Goal: Information Seeking & Learning: Learn about a topic

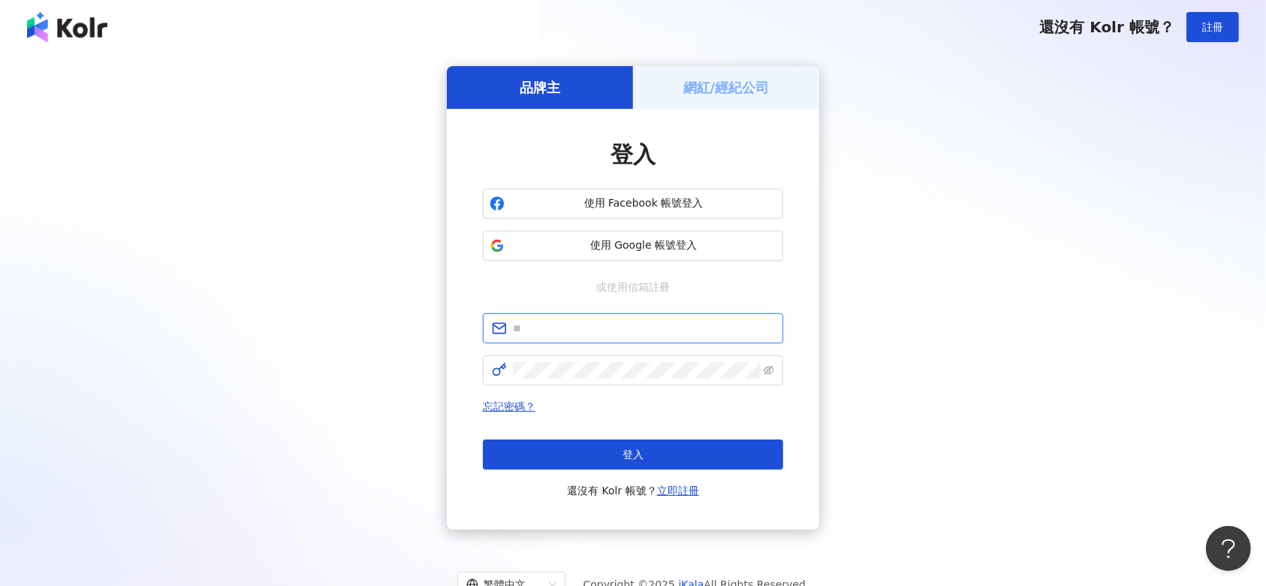
click at [663, 322] on input "text" at bounding box center [643, 328] width 261 height 17
type input "**********"
click at [605, 381] on span at bounding box center [633, 370] width 300 height 30
click button "登入" at bounding box center [633, 454] width 300 height 30
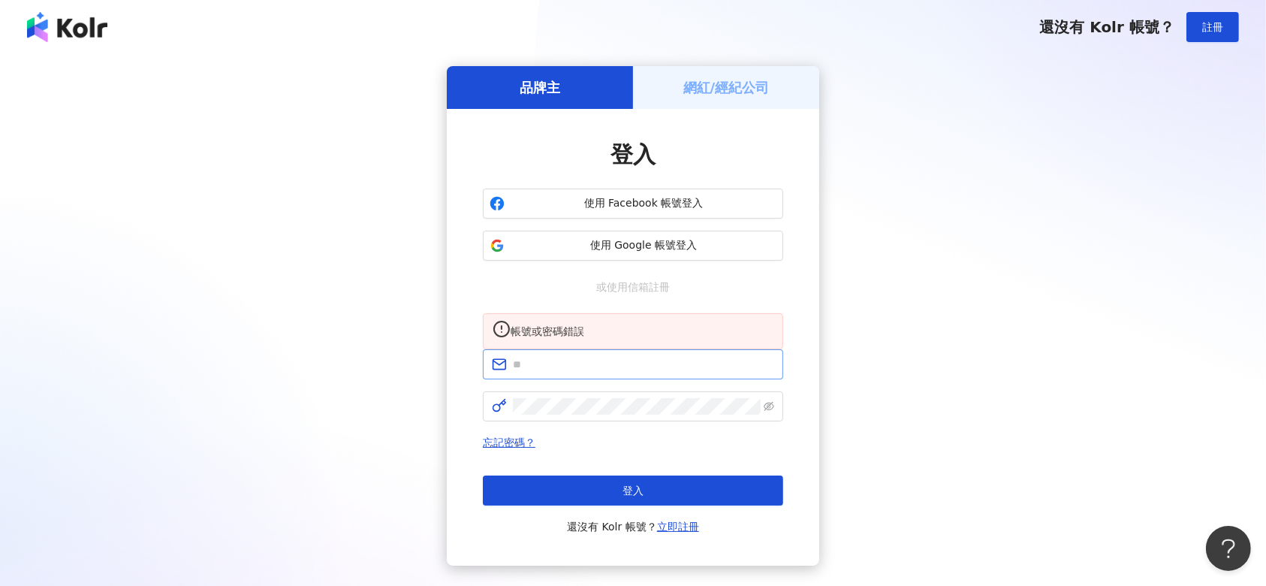
click at [597, 379] on span at bounding box center [633, 364] width 300 height 30
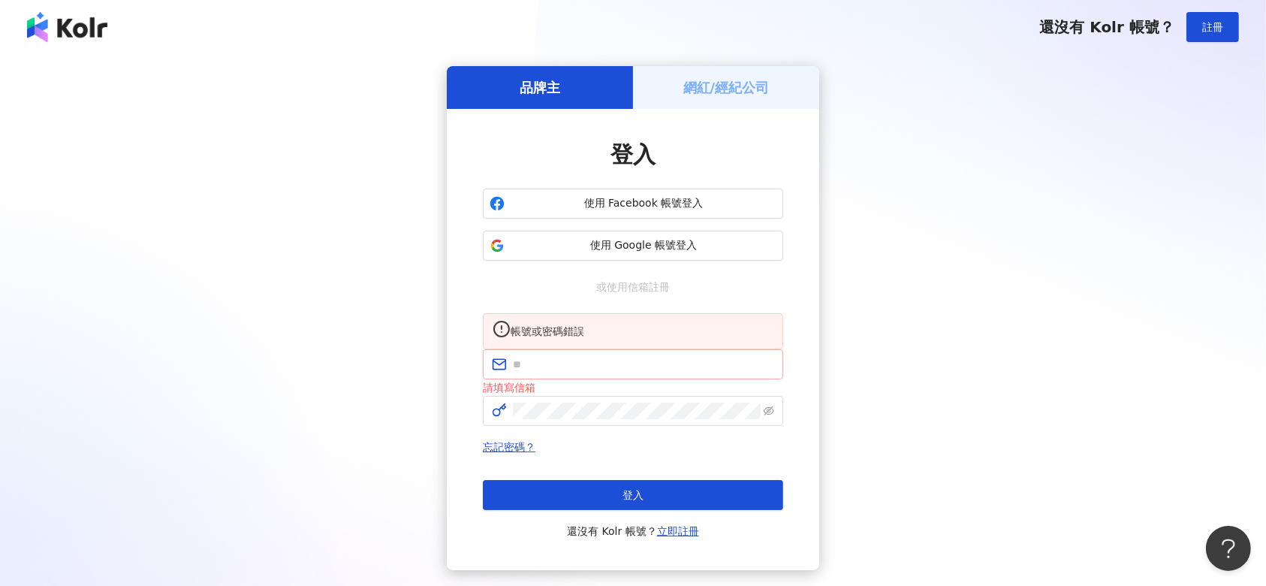
click at [588, 379] on span at bounding box center [633, 364] width 300 height 30
click at [597, 373] on input "text" at bounding box center [643, 364] width 261 height 17
type input "**********"
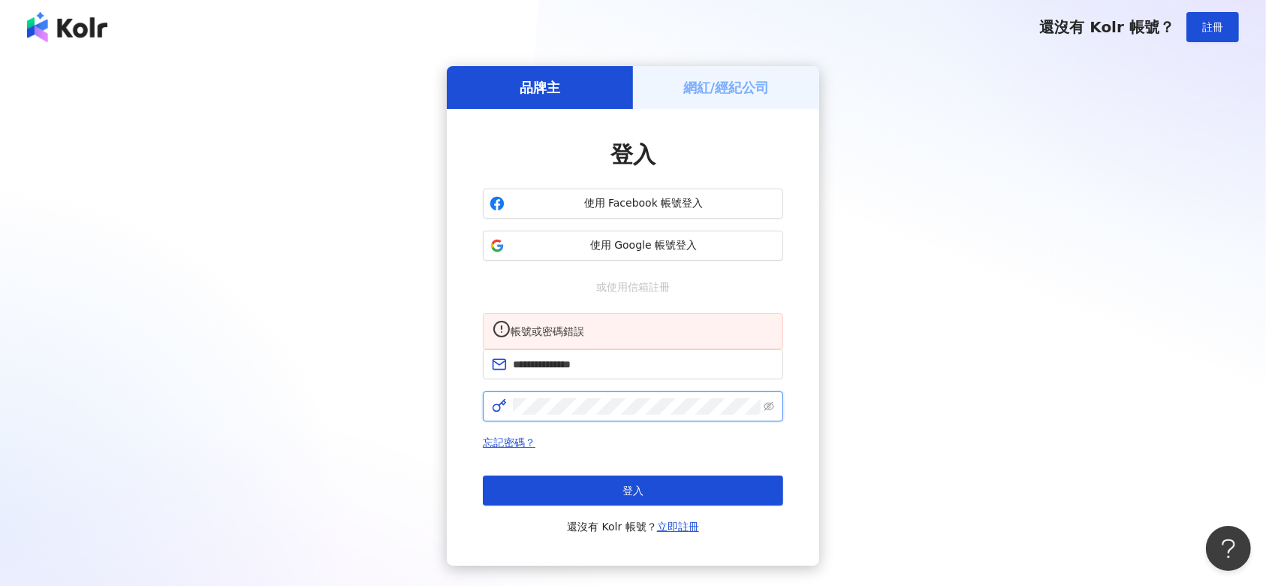
click button "登入" at bounding box center [633, 490] width 300 height 30
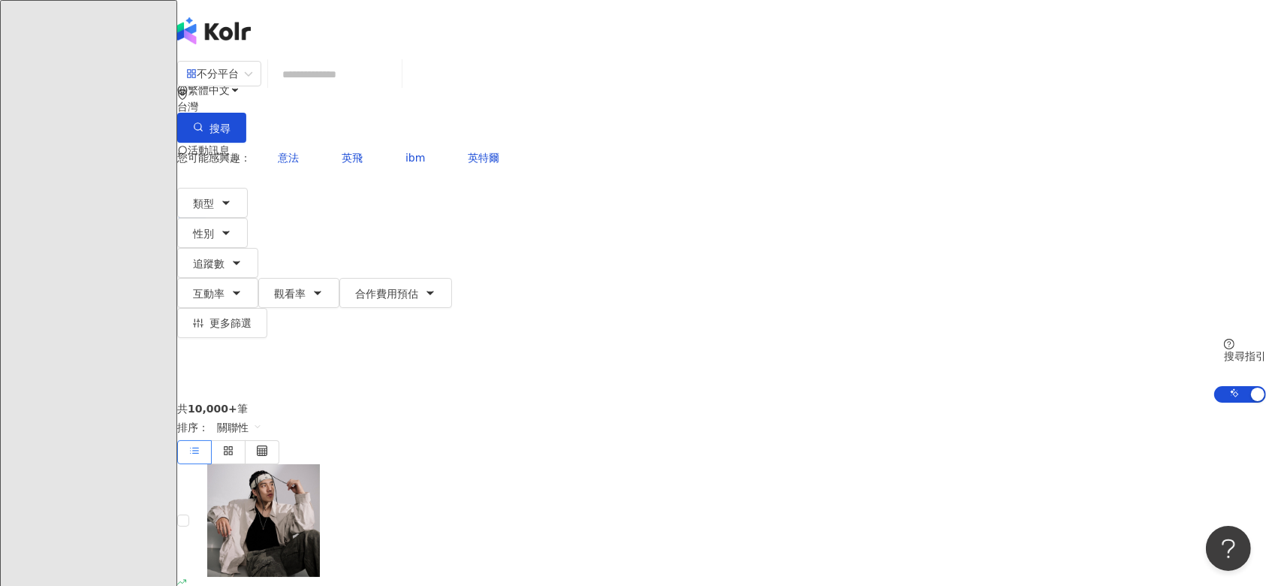
click at [396, 87] on input "search" at bounding box center [335, 74] width 122 height 29
type input "*"
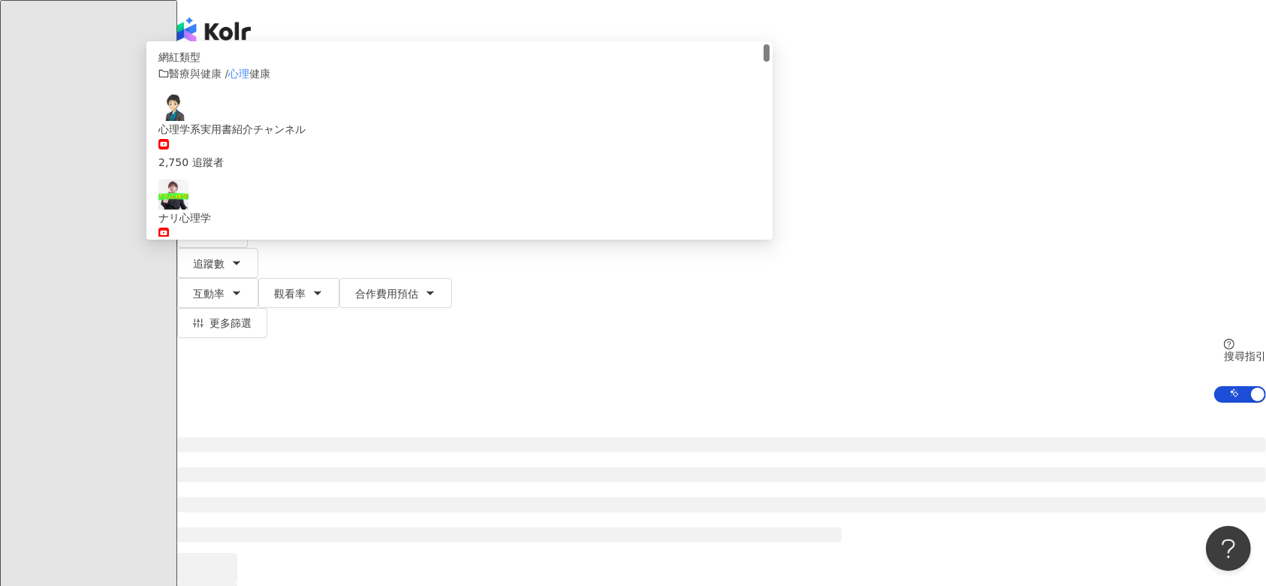
click at [204, 403] on div at bounding box center [721, 523] width 1089 height 240
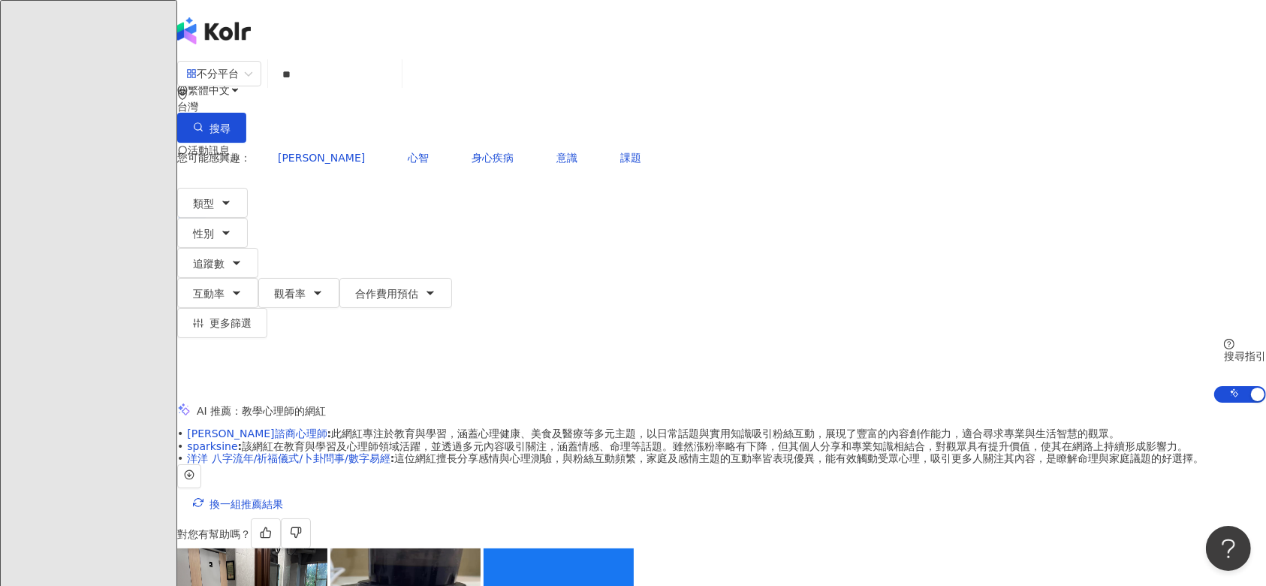
click at [396, 89] on input "**" at bounding box center [335, 74] width 122 height 29
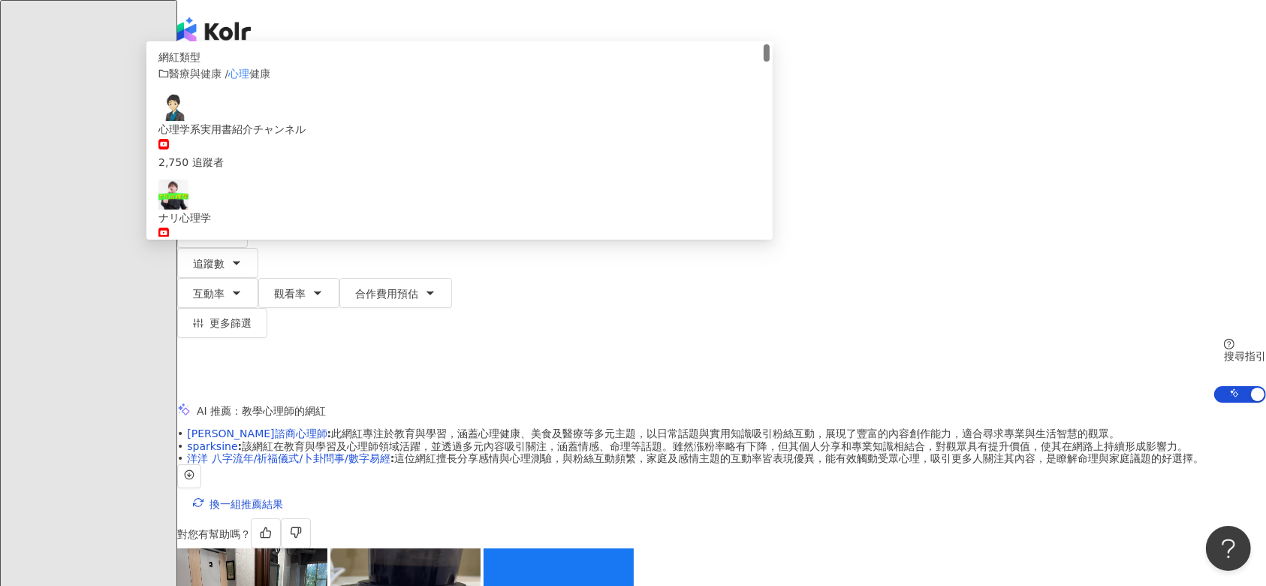
type input "*"
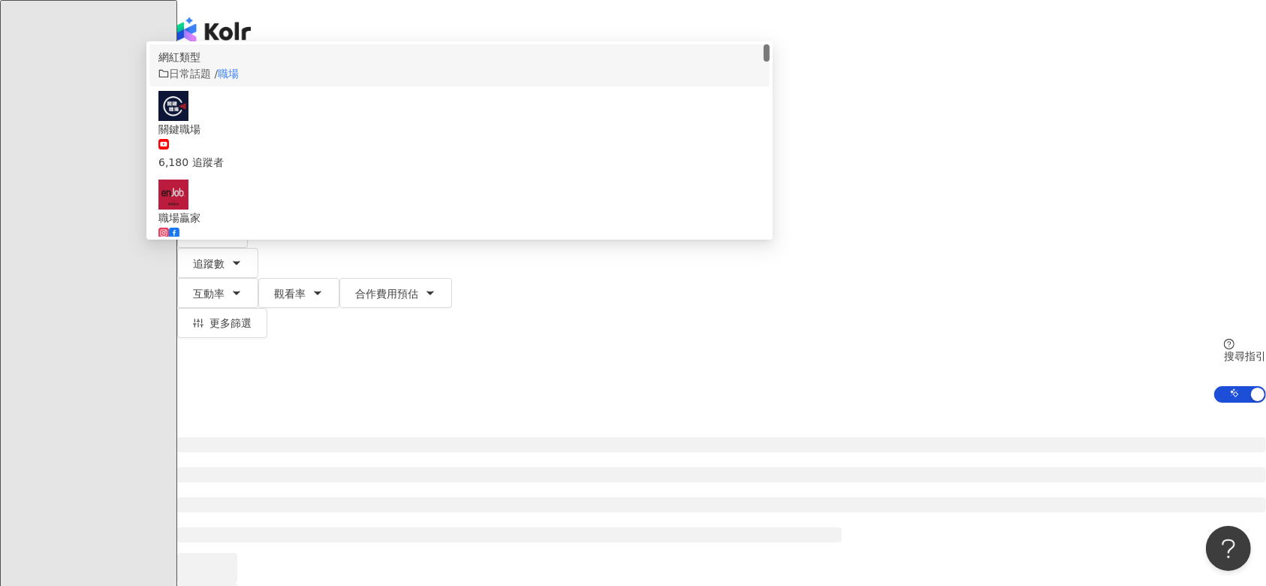
click at [208, 403] on div at bounding box center [721, 523] width 1089 height 240
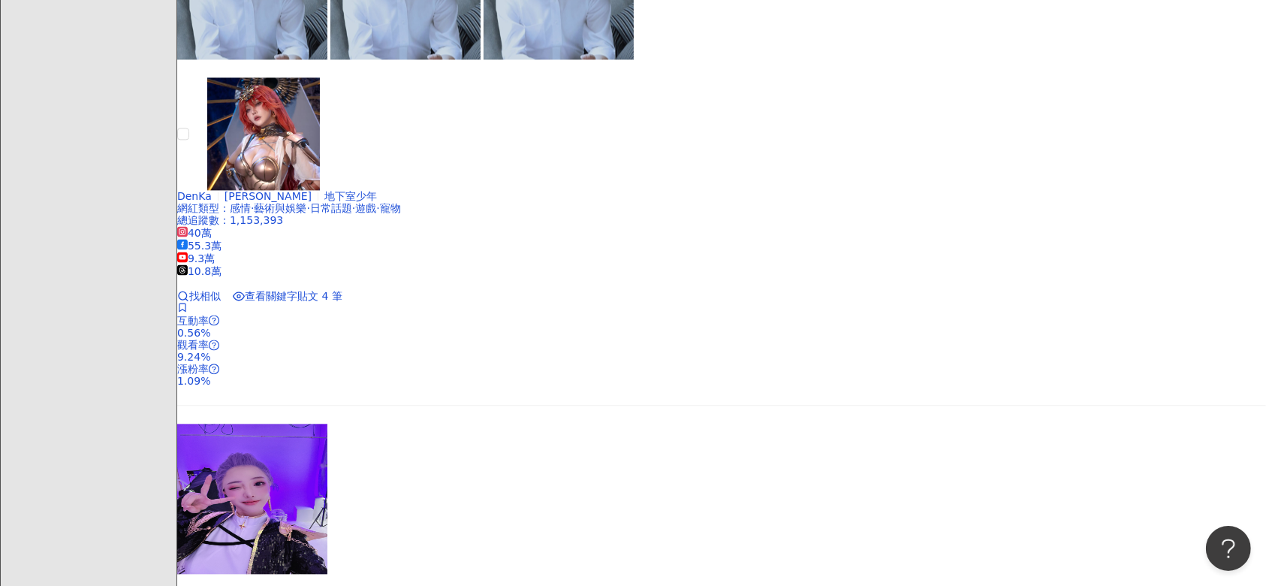
scroll to position [3204, 0]
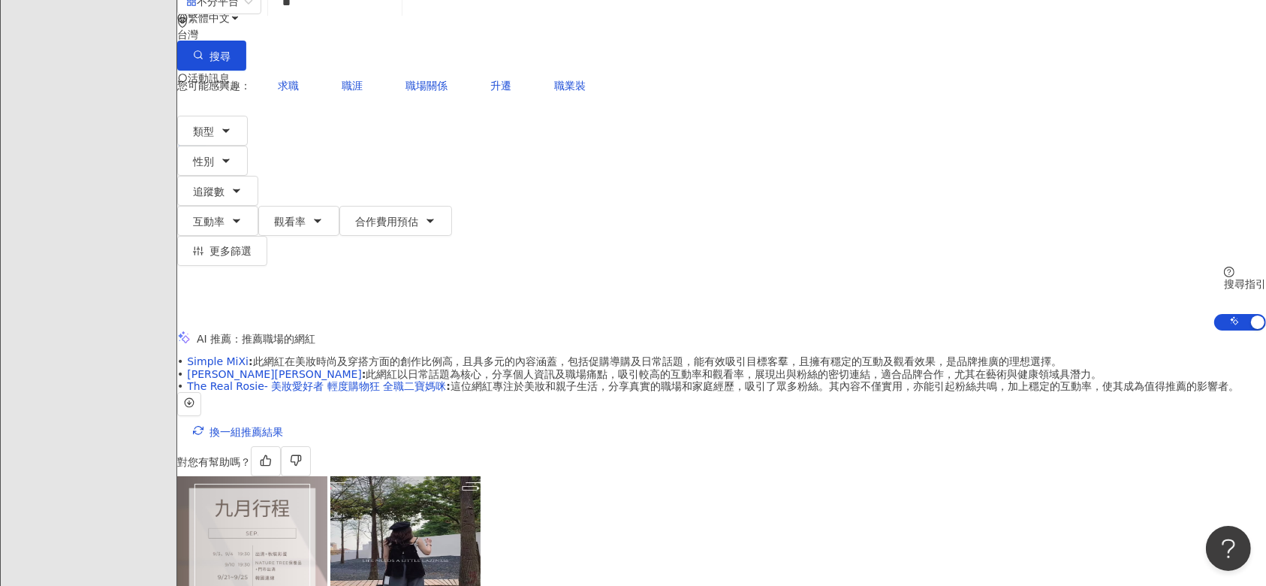
scroll to position [0, 0]
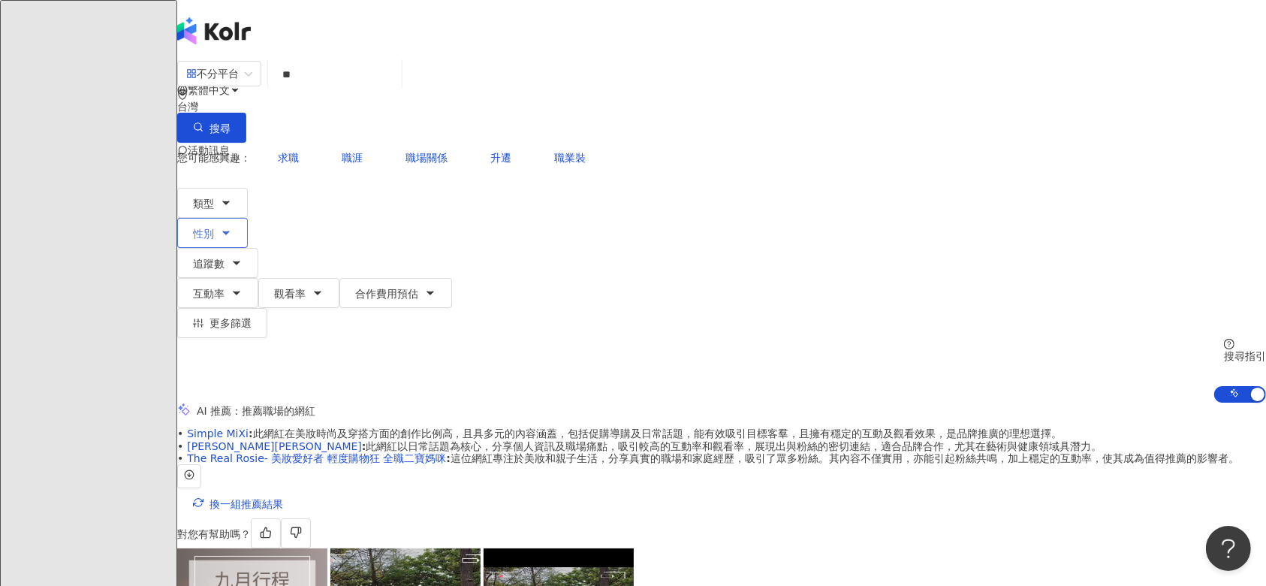
click at [248, 218] on button "性別" at bounding box center [212, 233] width 71 height 30
drag, startPoint x: 375, startPoint y: 255, endPoint x: 392, endPoint y: 237, distance: 25.0
click at [204, 149] on span "女" at bounding box center [193, 141] width 23 height 17
click at [363, 152] on span "職涯" at bounding box center [352, 158] width 21 height 12
type input "**"
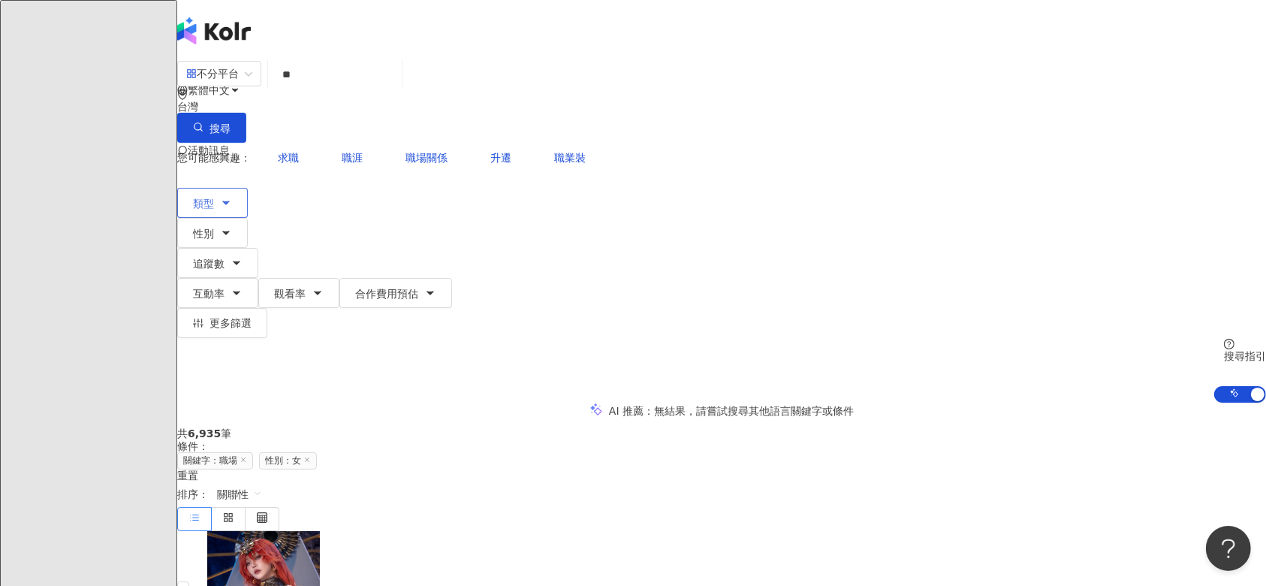
click at [248, 188] on button "類型" at bounding box center [212, 203] width 71 height 30
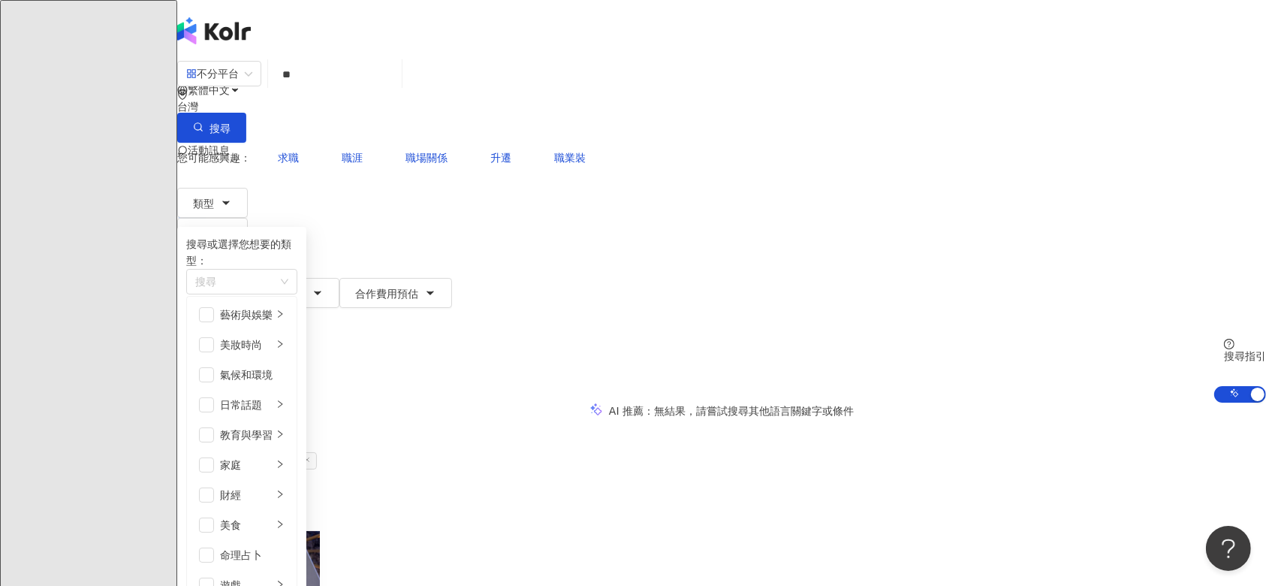
click at [195, 403] on div "AI 推薦 ： 無結果，請嘗試搜尋其他語言關鍵字或條件" at bounding box center [721, 411] width 1089 height 16
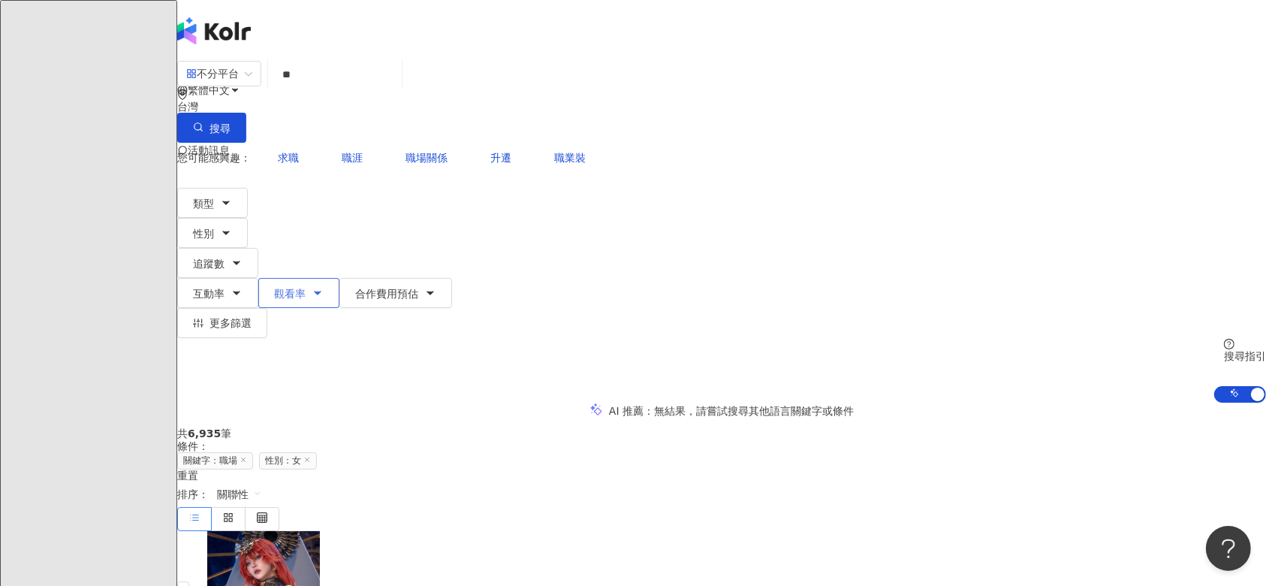
click at [339, 278] on button "觀看率" at bounding box center [298, 293] width 81 height 30
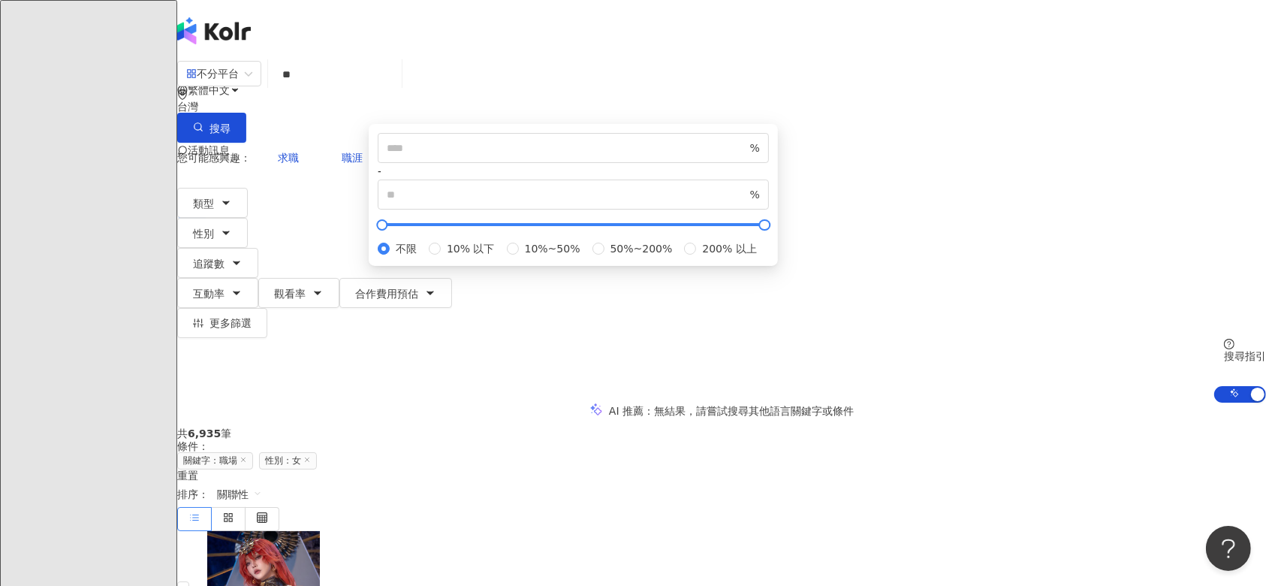
click at [594, 143] on div "您可能感興趣： 求職 職涯 職場關係 升遷 職業裝" at bounding box center [721, 158] width 1089 height 30
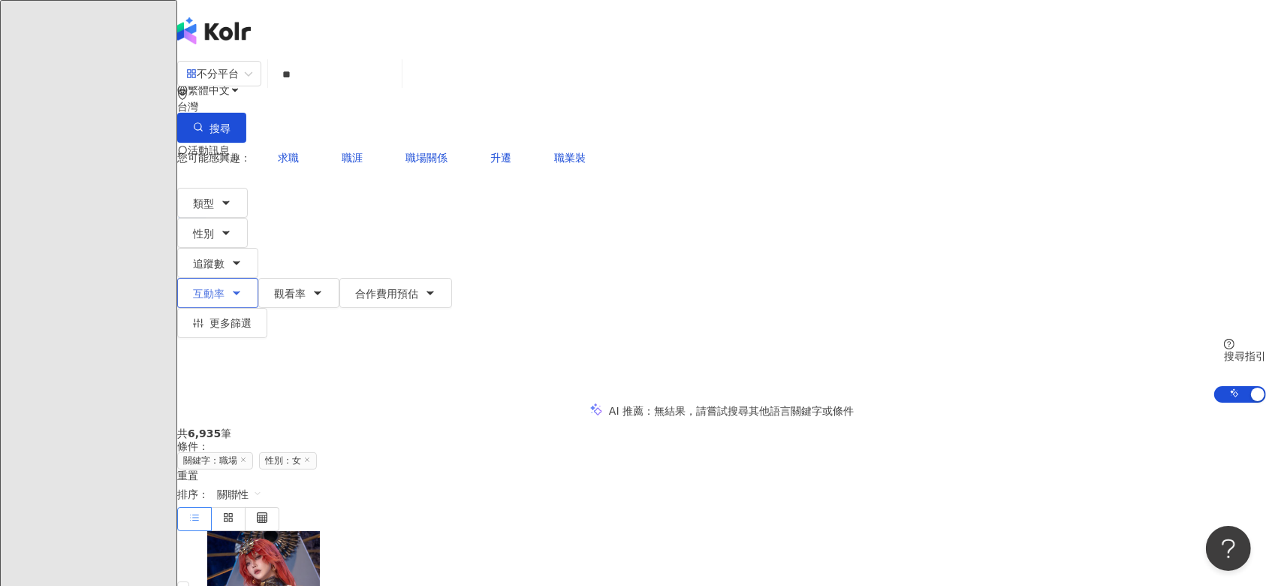
click at [225, 288] on span "互動率" at bounding box center [209, 294] width 32 height 12
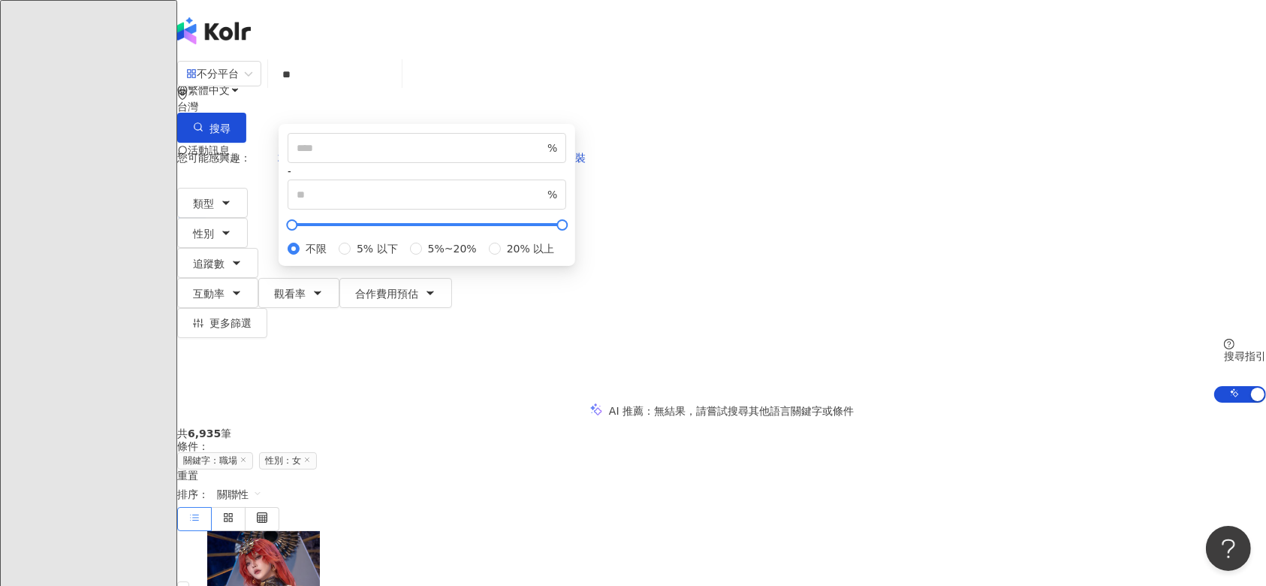
click at [554, 143] on div "您可能感興趣： 求職 職涯 職場關係 升遷 職業裝" at bounding box center [721, 158] width 1089 height 30
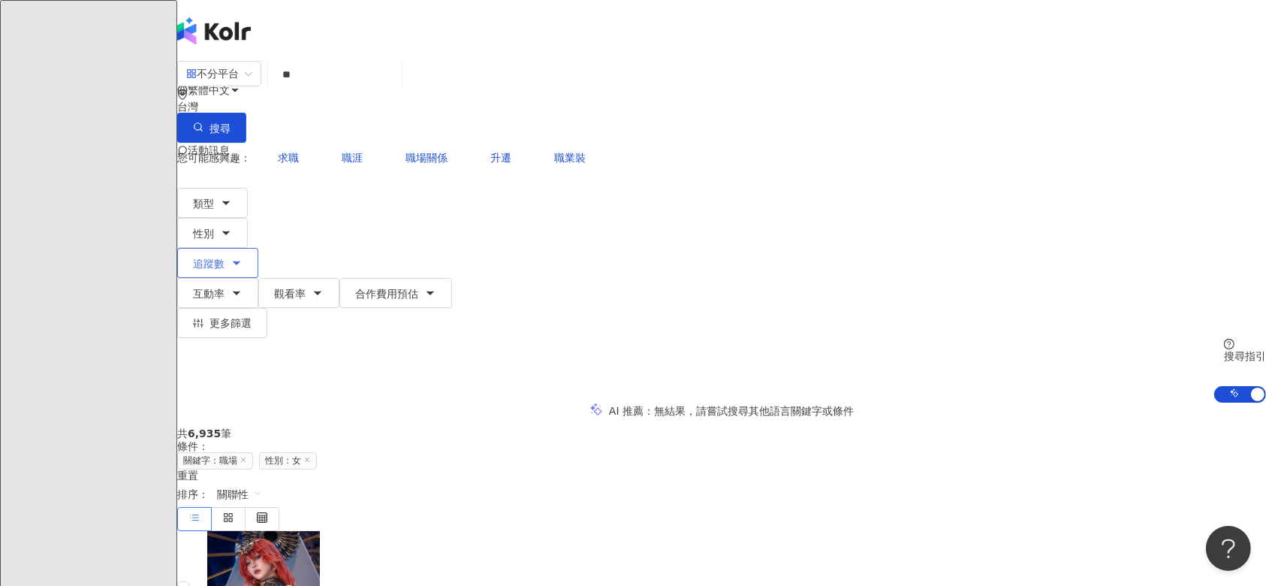
click at [258, 248] on button "追蹤數" at bounding box center [217, 263] width 81 height 30
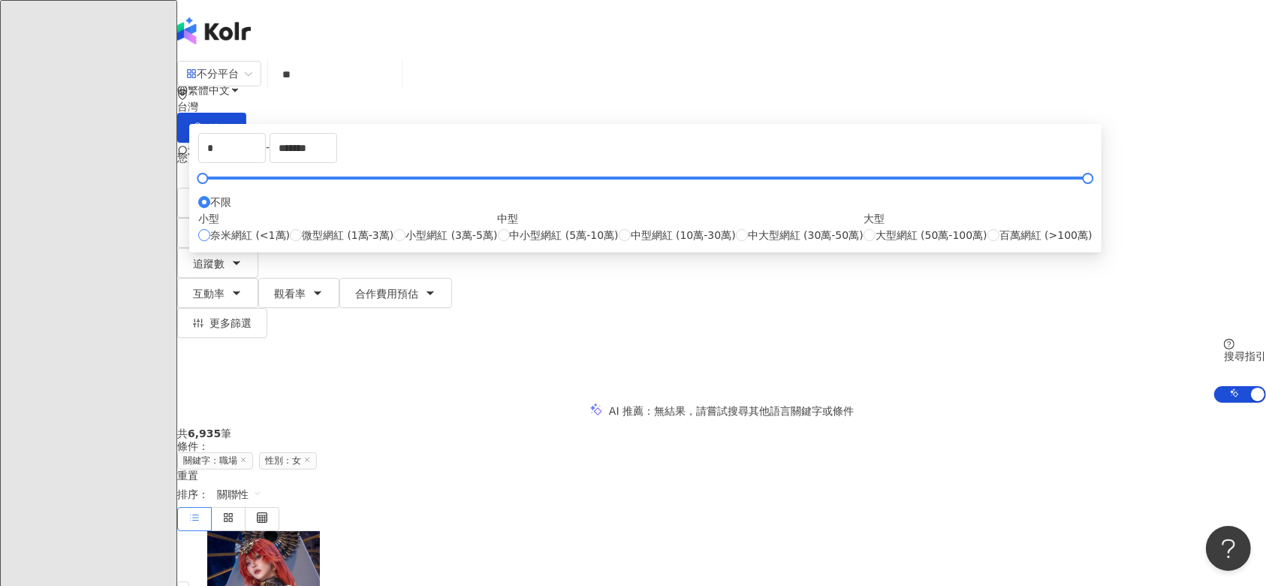
type input "****"
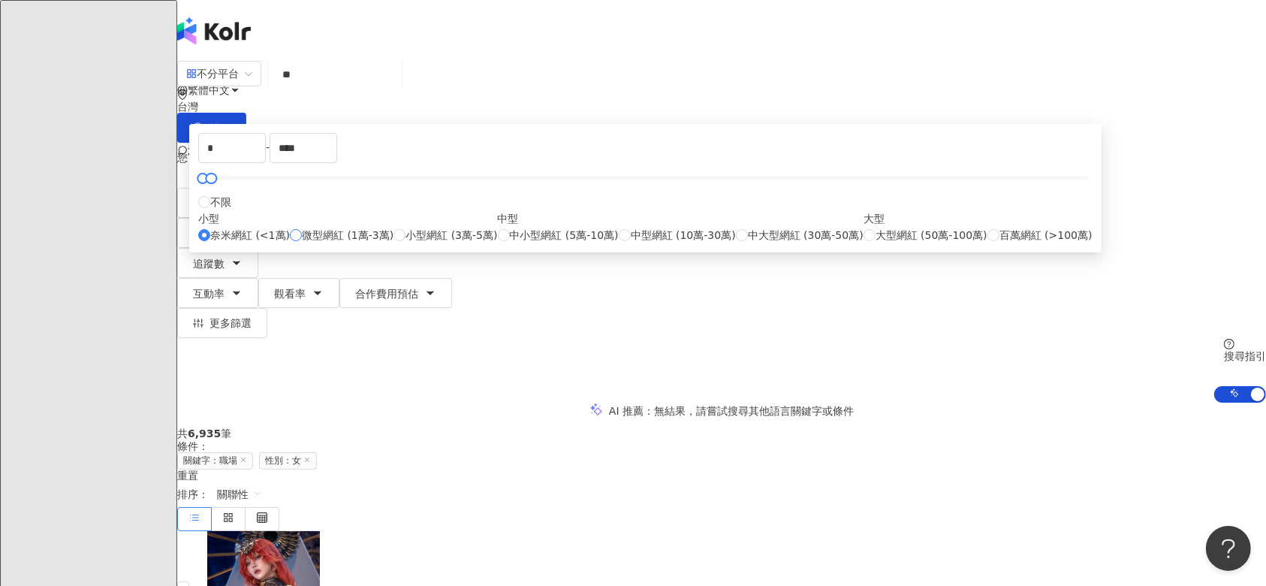
type input "*****"
click at [246, 113] on button "搜尋" at bounding box center [211, 128] width 69 height 30
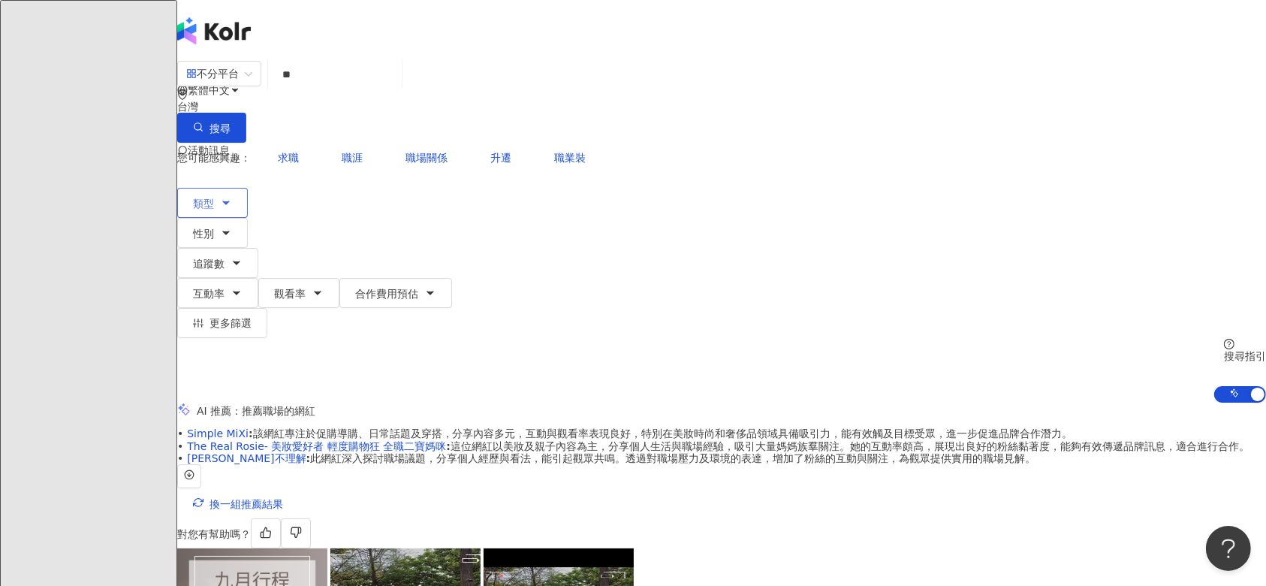
click at [229, 201] on icon "button" at bounding box center [226, 202] width 6 height 3
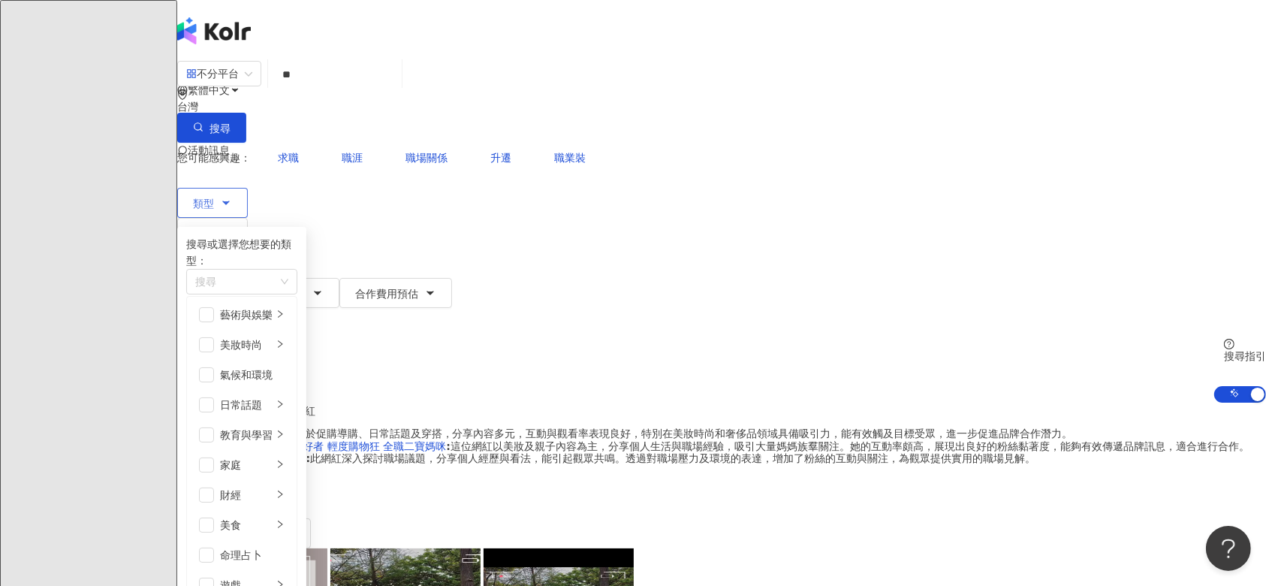
scroll to position [521, 0]
click at [792, 143] on div "您可能感興趣： 求職 職涯 職場關係 升遷 職業裝" at bounding box center [721, 158] width 1089 height 30
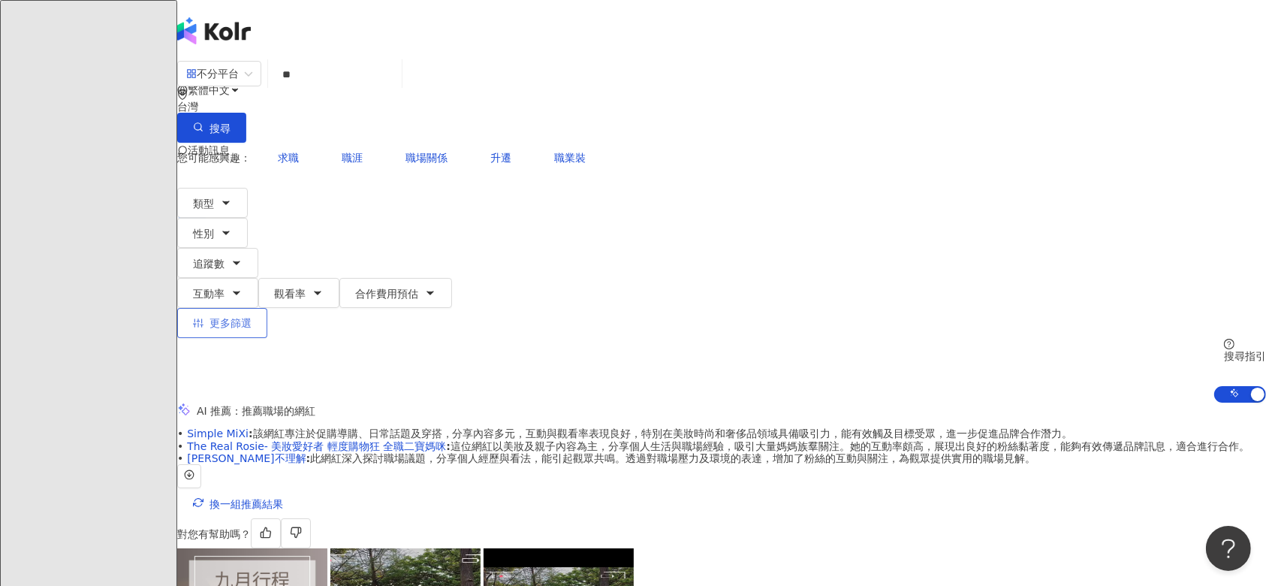
click at [267, 308] on button "更多篩選" at bounding box center [222, 323] width 90 height 30
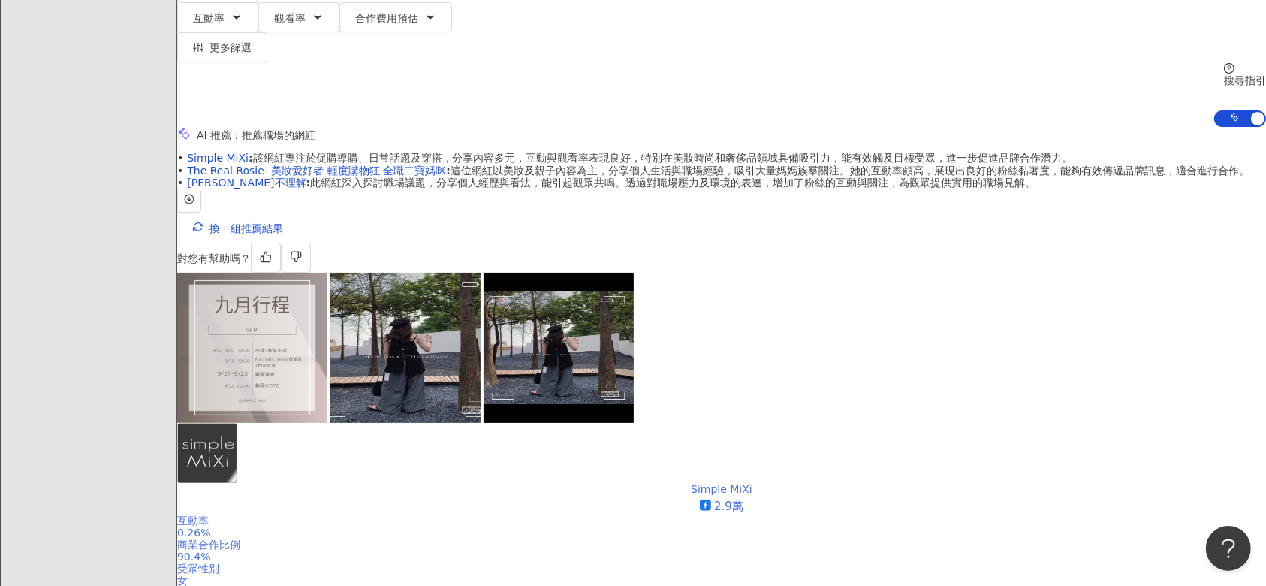
scroll to position [400, 0]
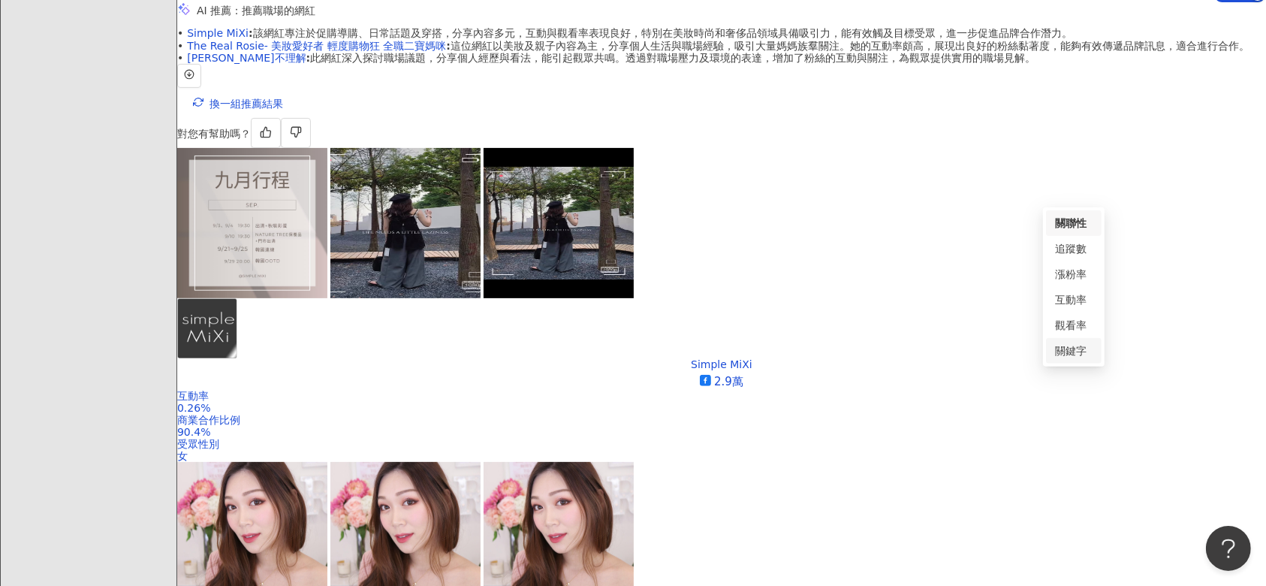
click at [1080, 349] on div "關鍵字" at bounding box center [1074, 350] width 38 height 17
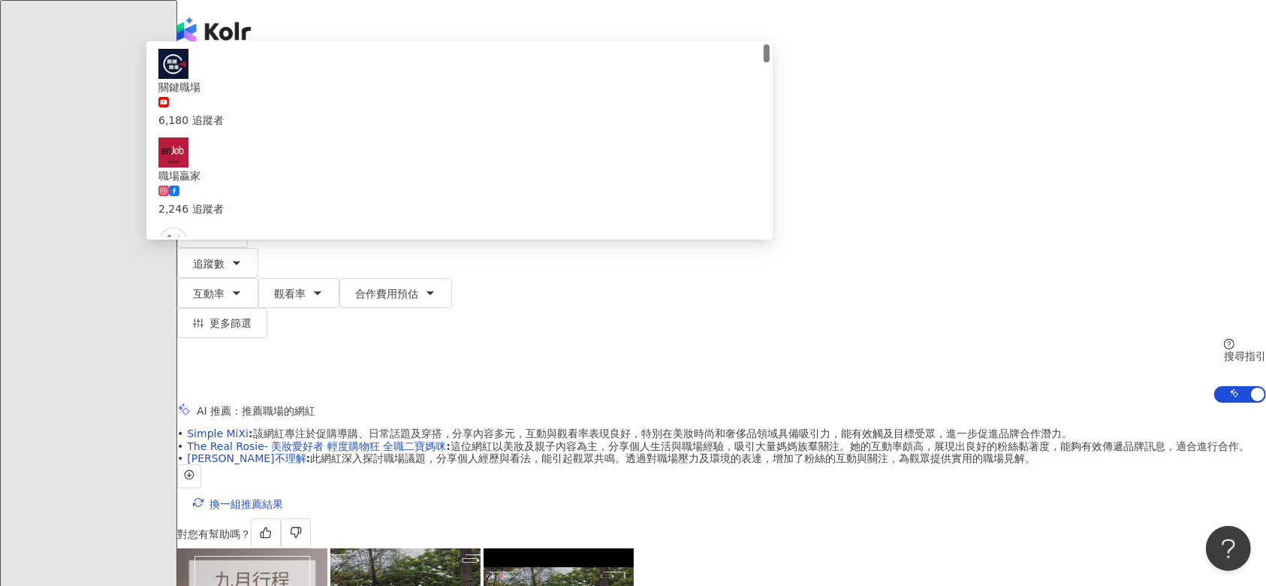
drag, startPoint x: 432, startPoint y: 84, endPoint x: 375, endPoint y: 81, distance: 57.2
click at [375, 81] on div "不分平台 ** 台灣 搜尋 56447e41-1749-4b2b-9e02-2bac647d4b72 關鍵職場 6,180 追蹤者 職場贏家 2,246 追蹤…" at bounding box center [721, 101] width 1089 height 83
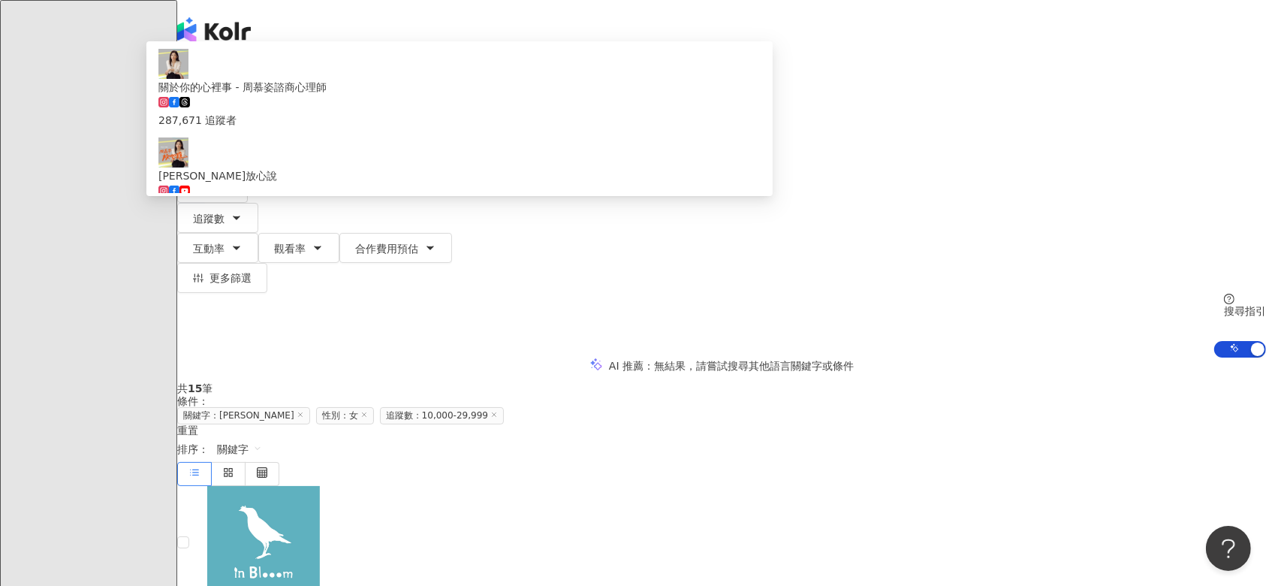
type input "***"
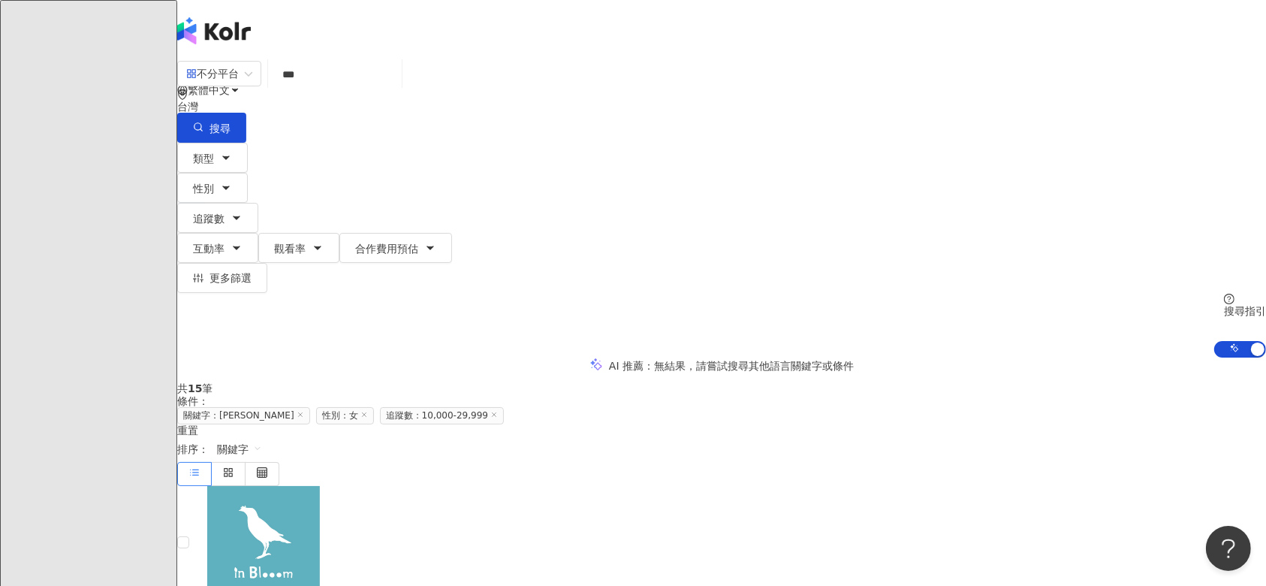
click at [396, 89] on input "***" at bounding box center [335, 74] width 122 height 29
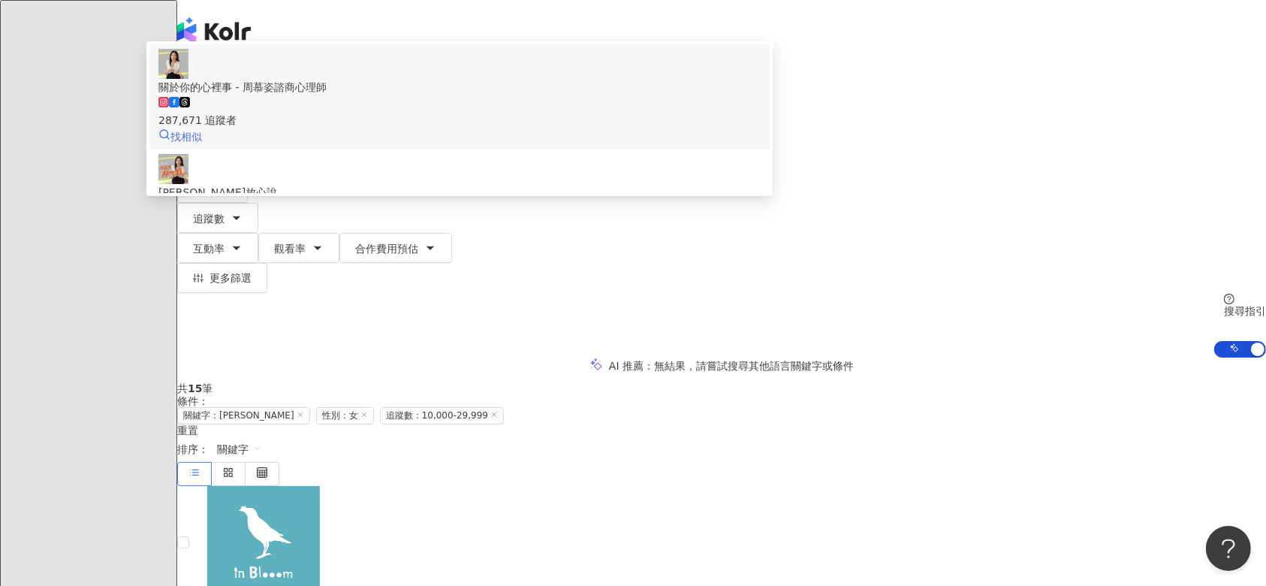
click at [202, 132] on span "找相似" at bounding box center [186, 137] width 32 height 12
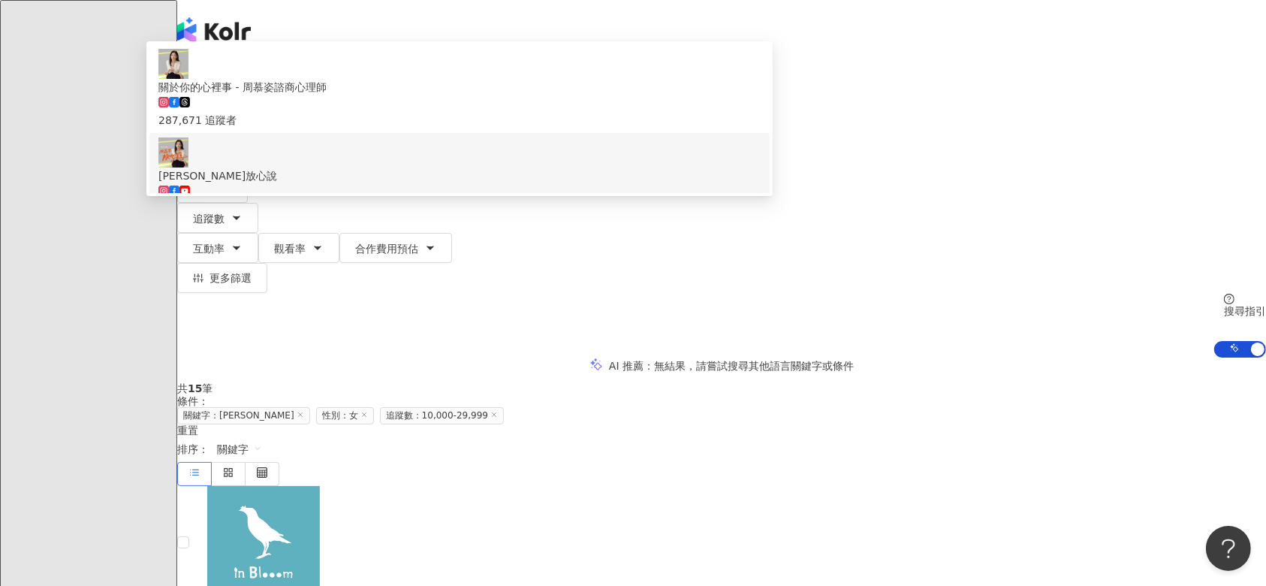
click at [202, 219] on span "找相似" at bounding box center [186, 225] width 32 height 12
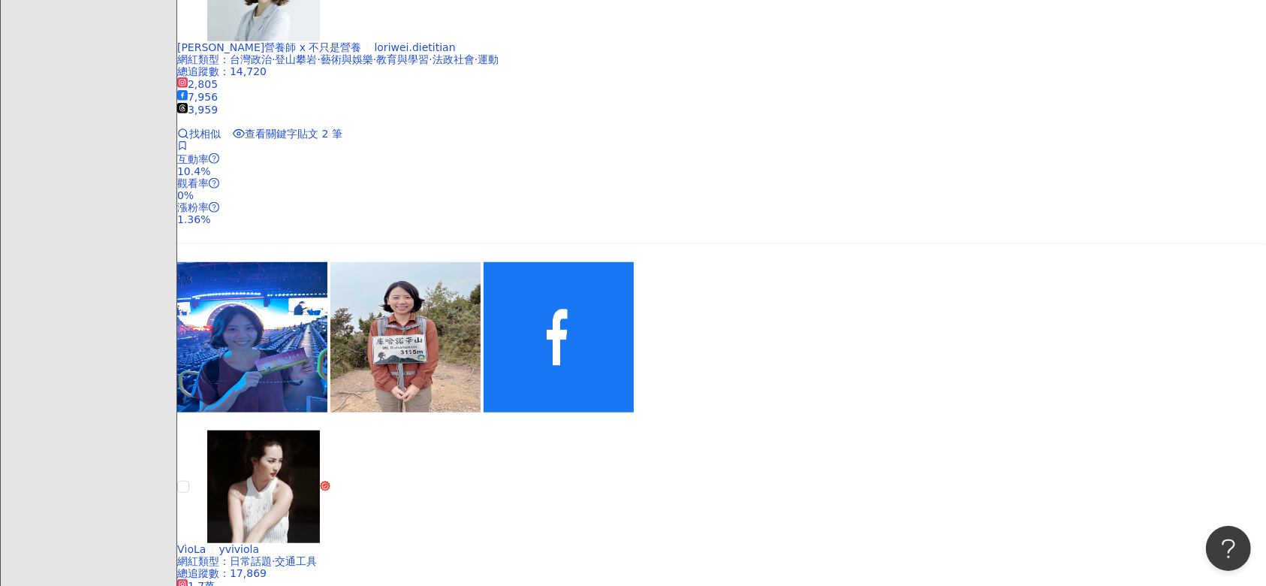
scroll to position [400, 0]
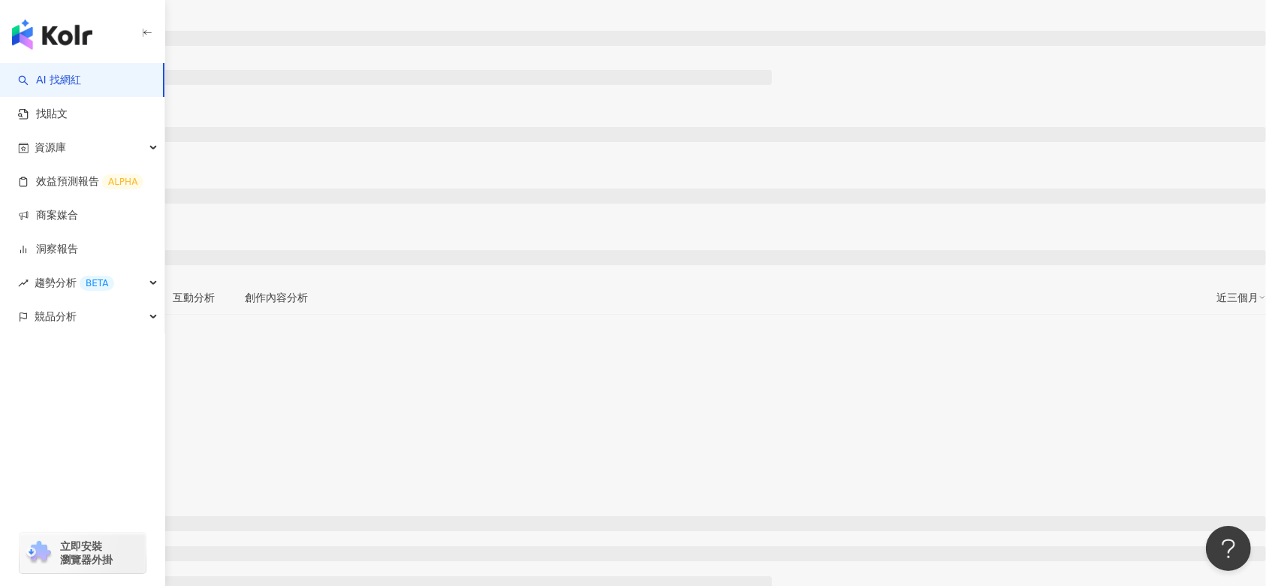
scroll to position [18, 0]
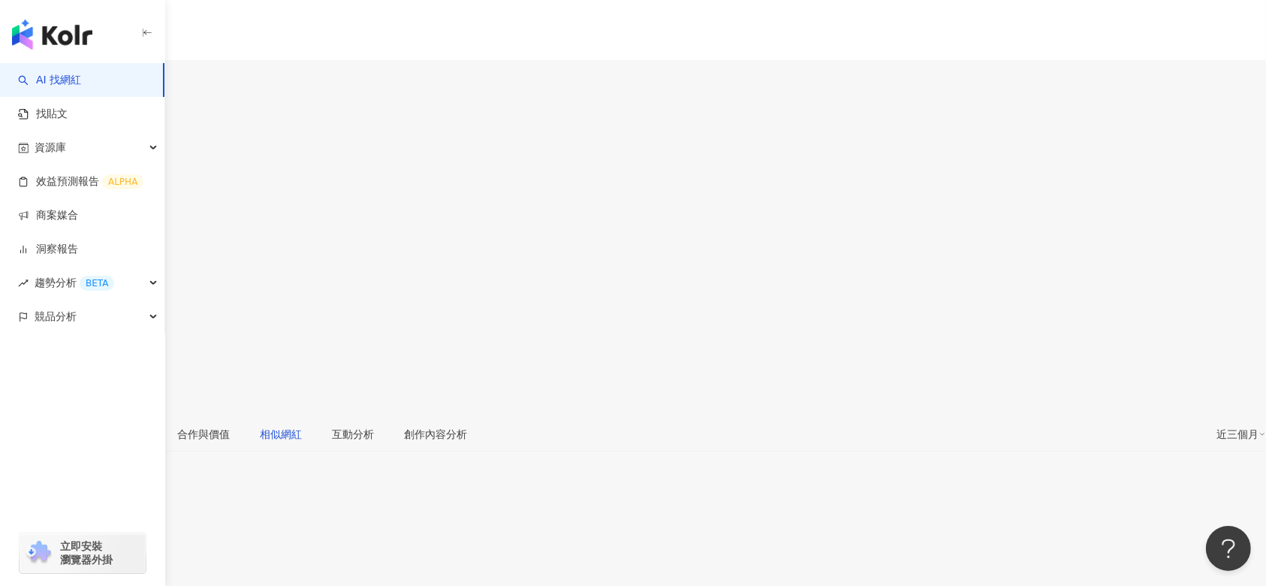
click at [302, 426] on div "相似網紅" at bounding box center [281, 434] width 42 height 17
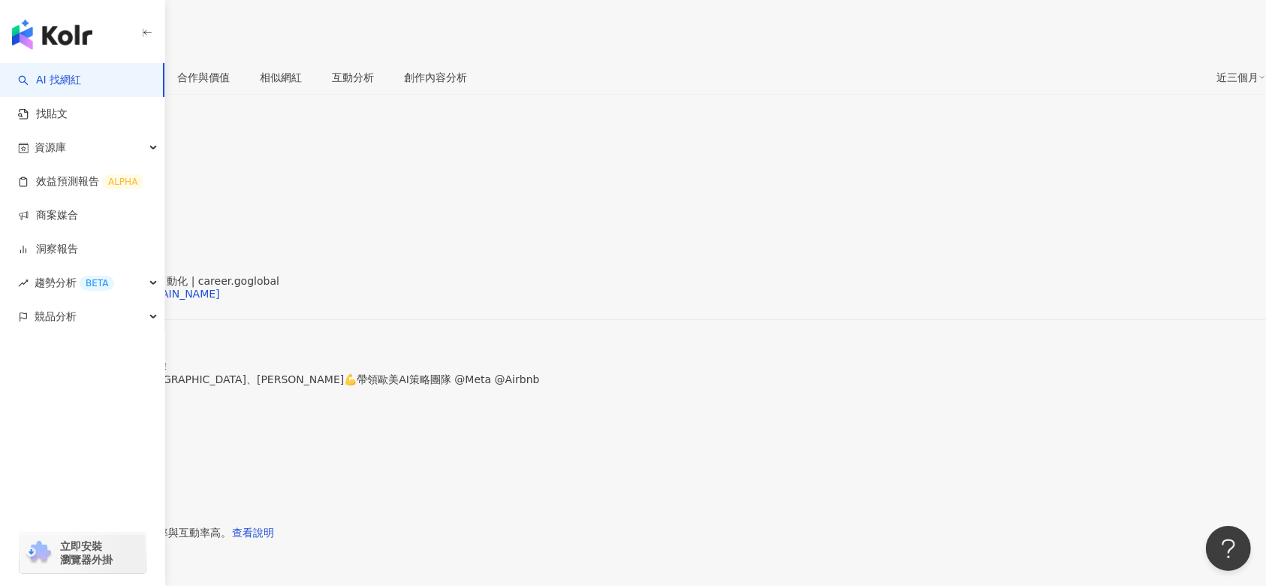
scroll to position [0, 0]
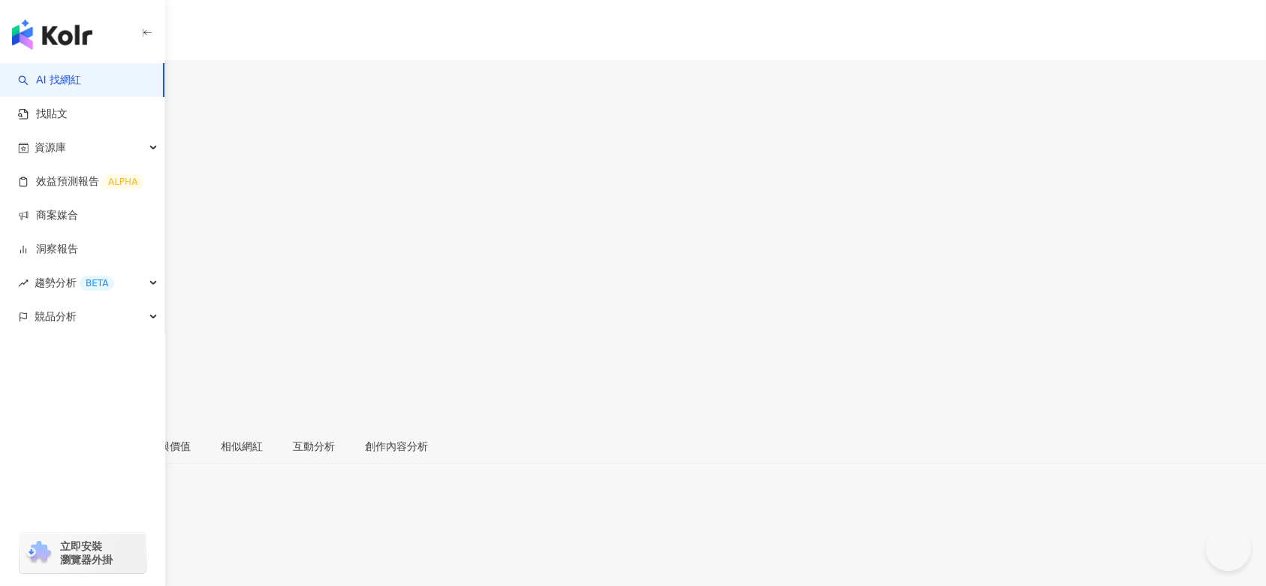
click at [108, 438] on div "受眾分析" at bounding box center [87, 446] width 42 height 17
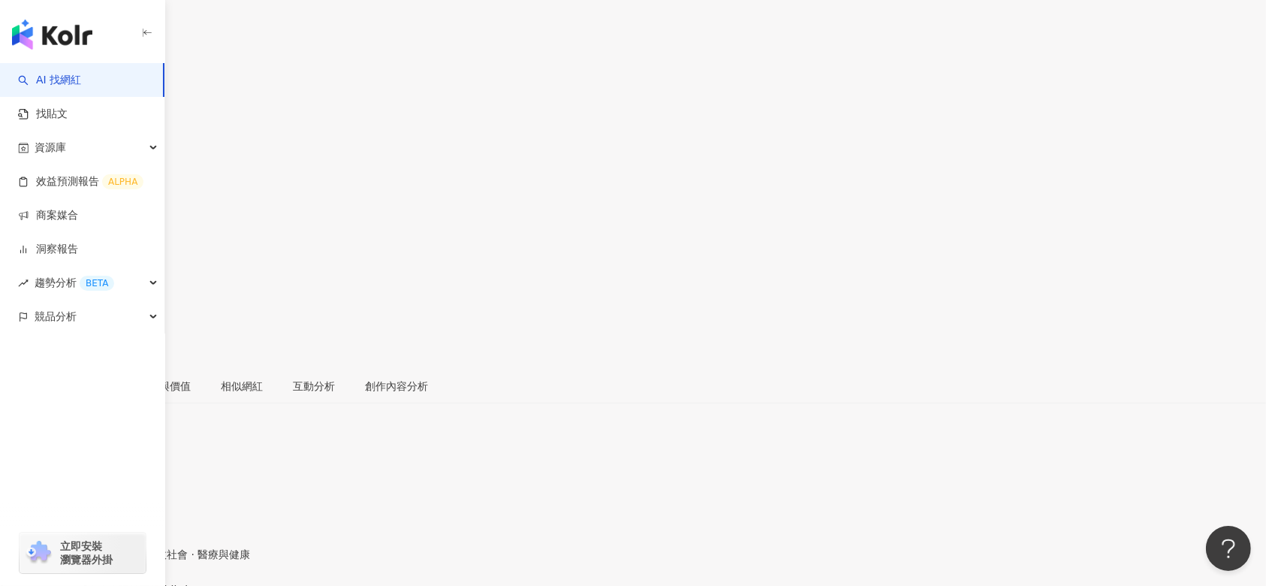
scroll to position [200, 0]
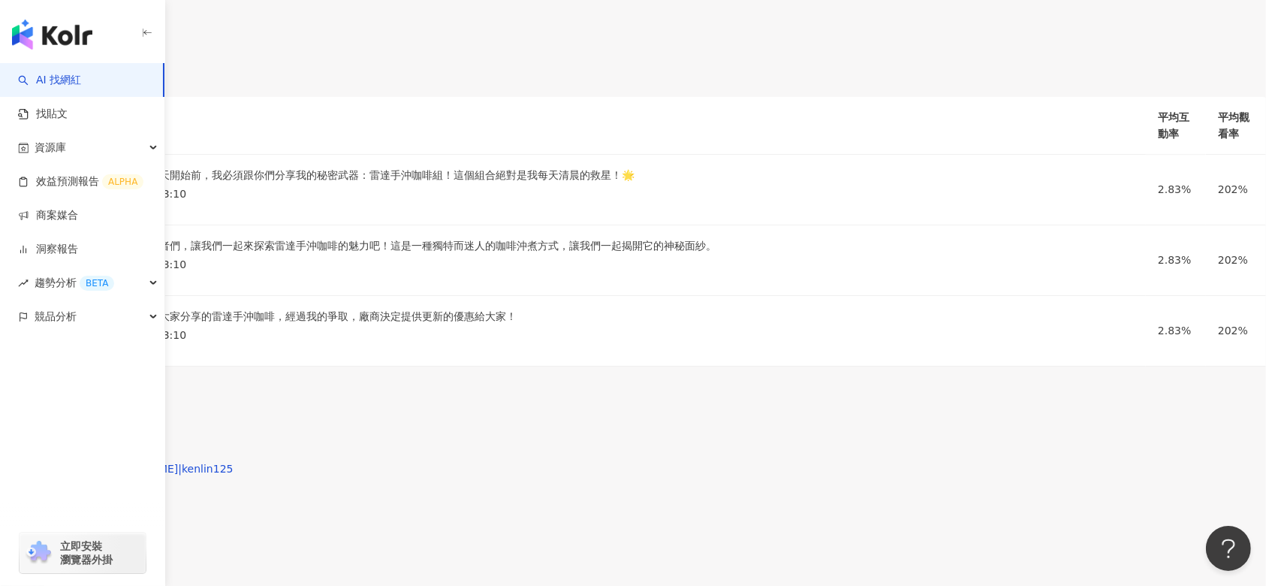
scroll to position [2503, 0]
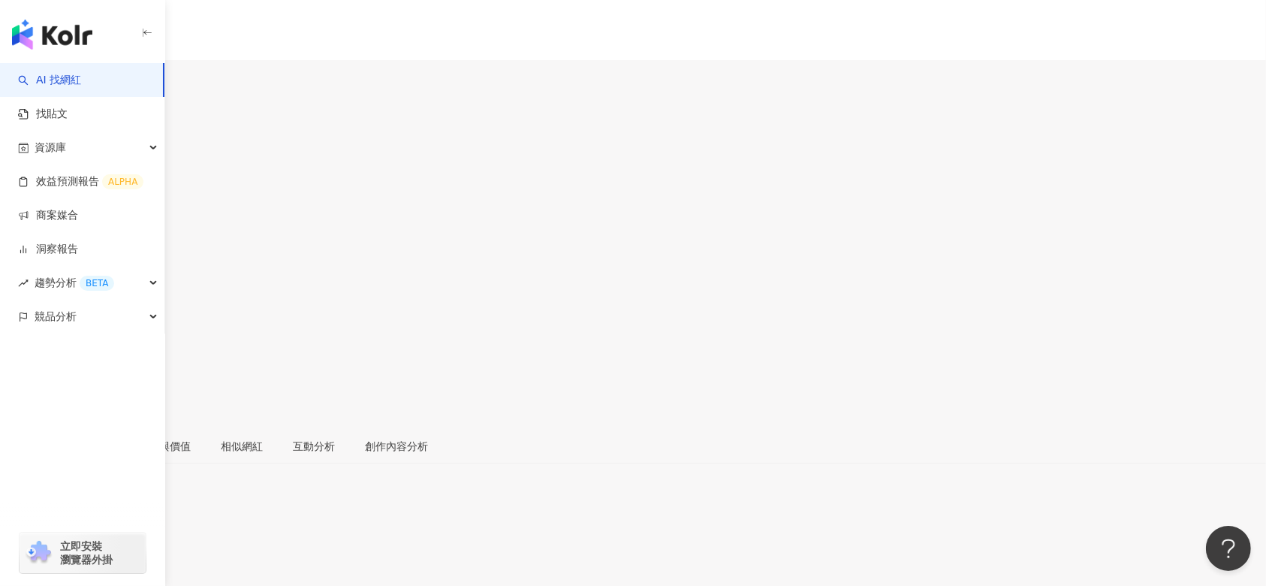
scroll to position [200, 0]
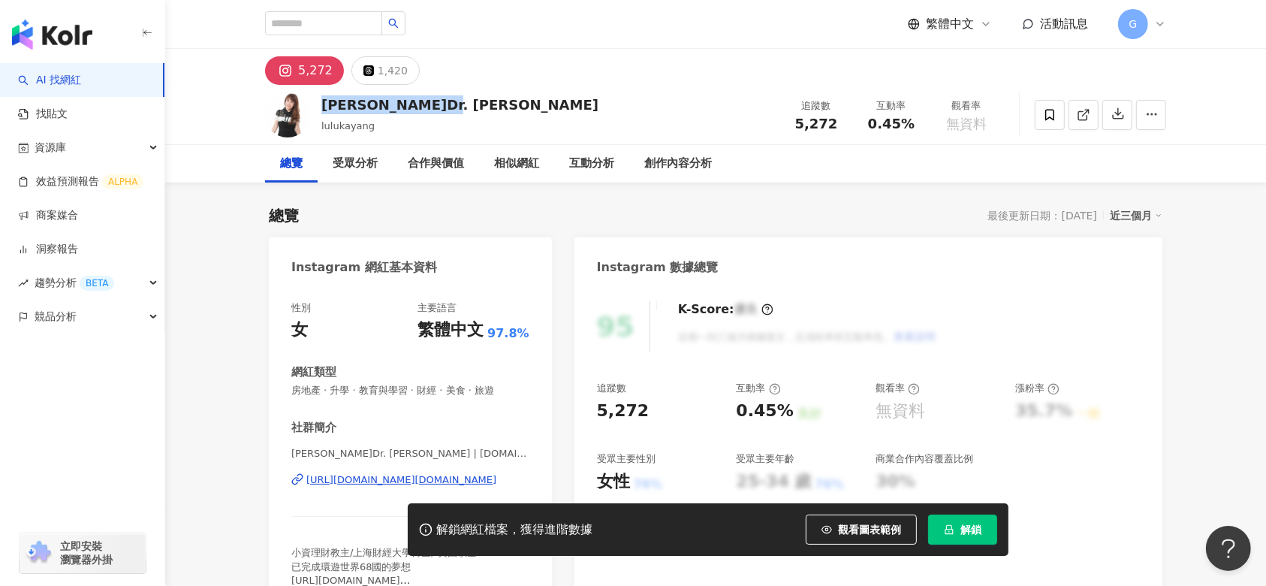
drag, startPoint x: 323, startPoint y: 101, endPoint x: 469, endPoint y: 93, distance: 146.7
click at [469, 93] on div "楊倩琳博士Dr. Selena lulukayang 追蹤數 5,272 互動率 0.45% 觀看率 無資料" at bounding box center [715, 114] width 961 height 59
copy div "楊倩琳博士Dr. Selena"
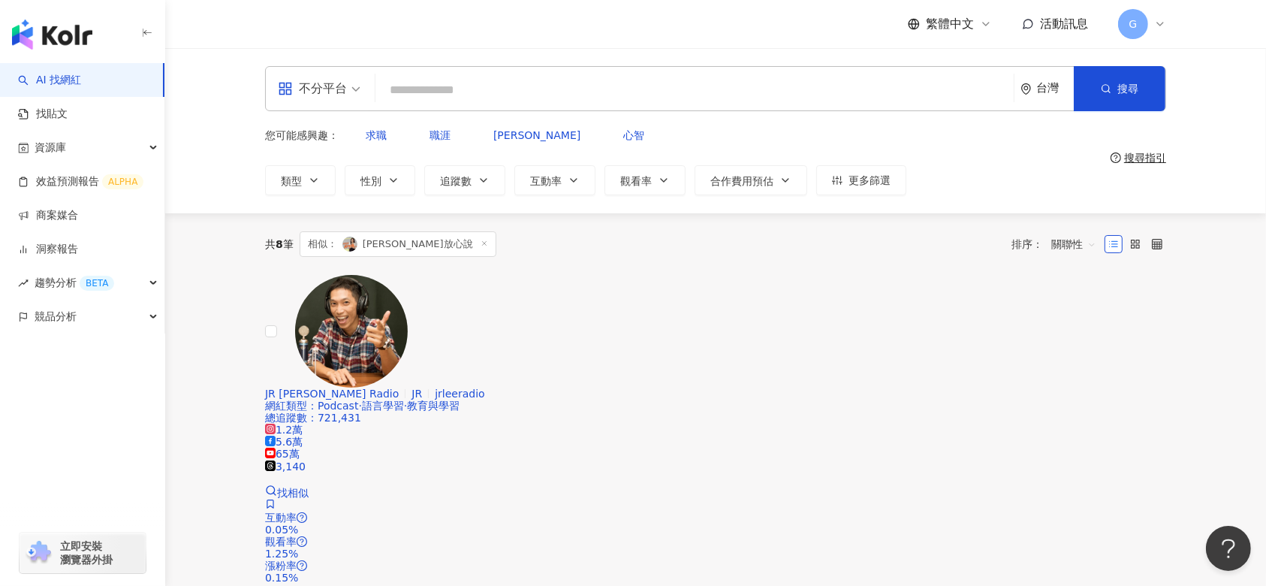
click at [498, 87] on input "search" at bounding box center [695, 90] width 626 height 29
click at [481, 240] on icon at bounding box center [485, 244] width 8 height 8
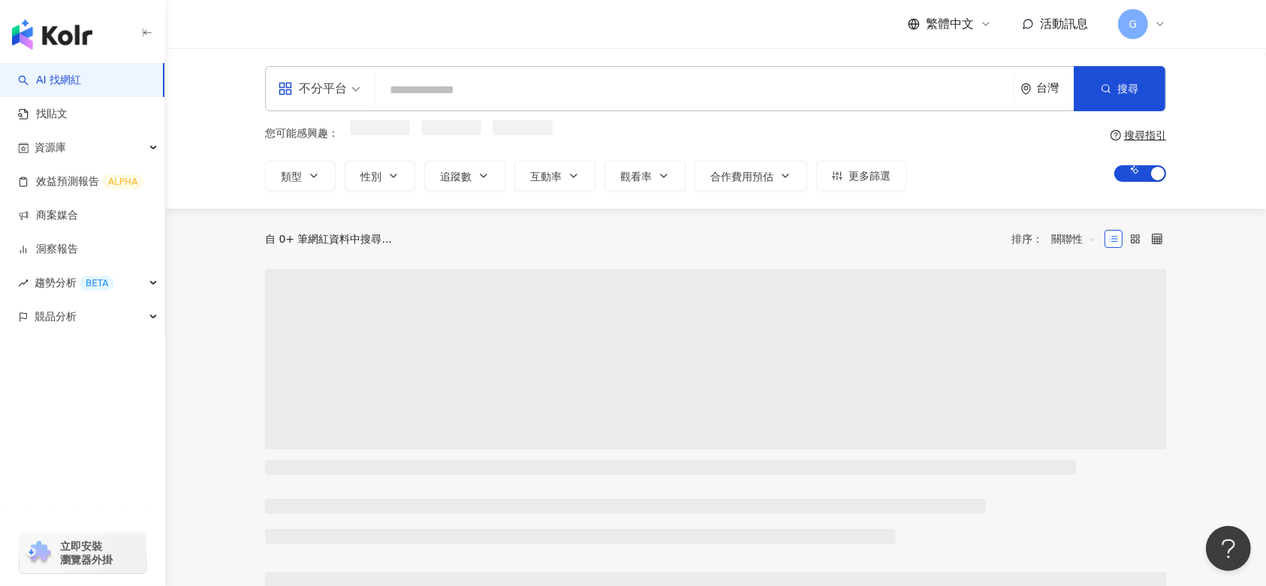
click at [451, 88] on input "search" at bounding box center [695, 90] width 626 height 29
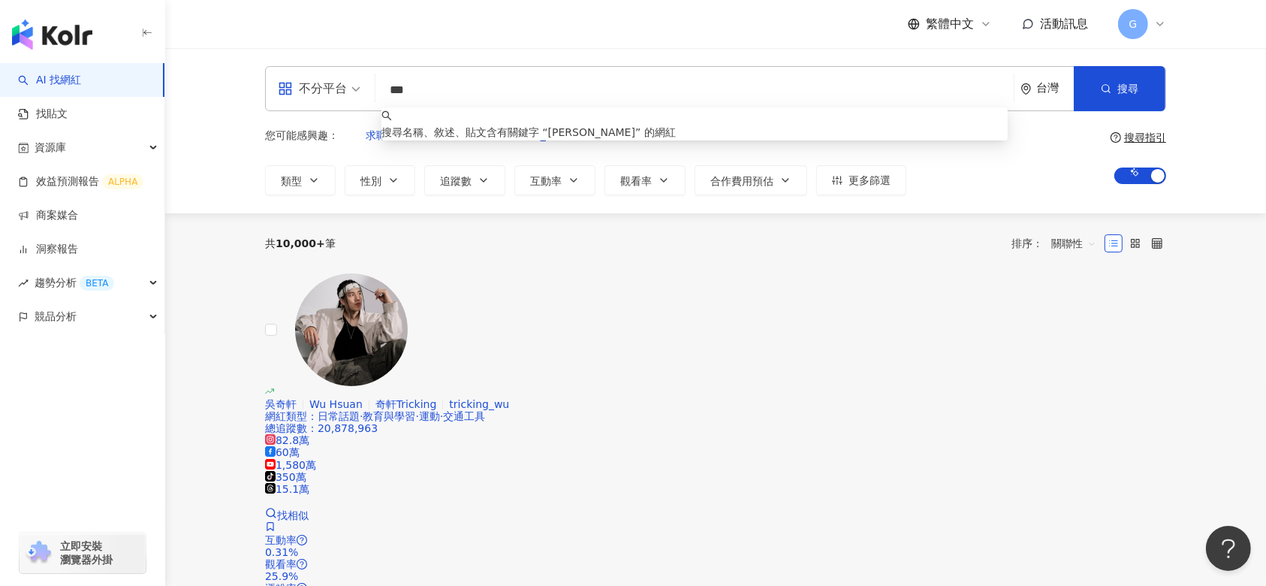
type input "***"
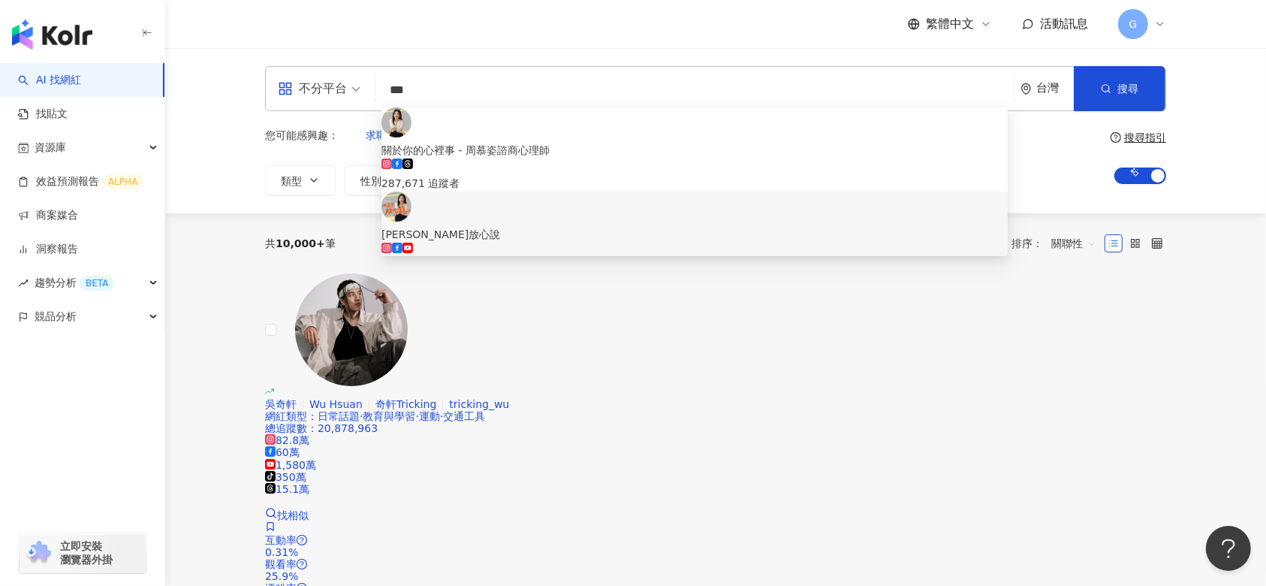
click at [548, 243] on div "104,915 追蹤者" at bounding box center [695, 259] width 626 height 33
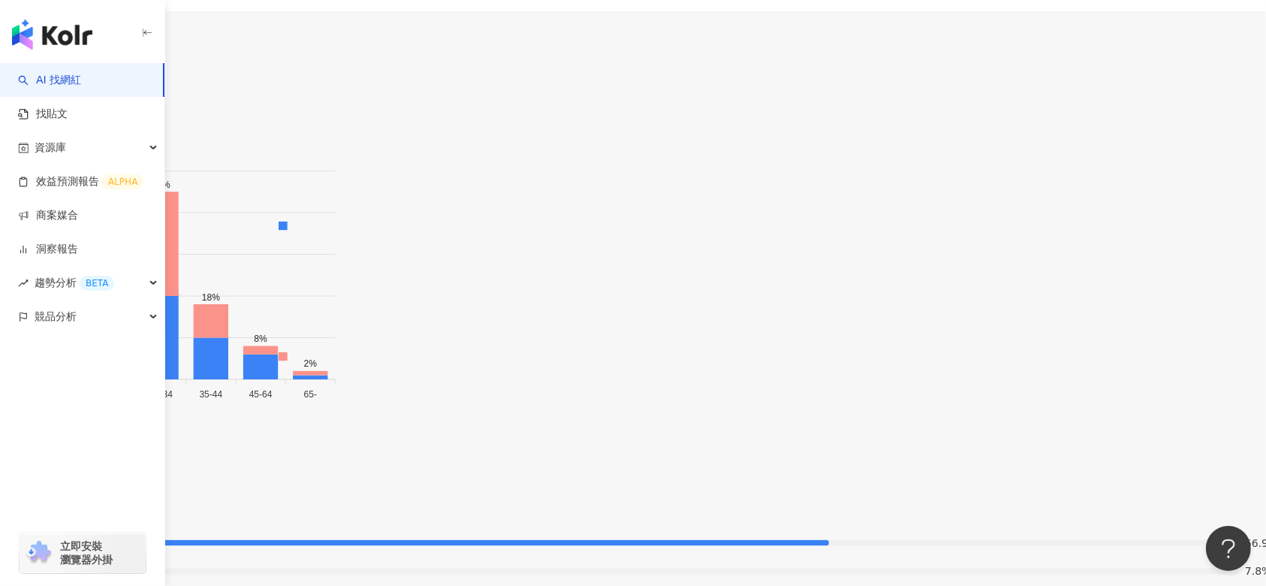
scroll to position [2404, 0]
